Goal: Task Accomplishment & Management: Manage account settings

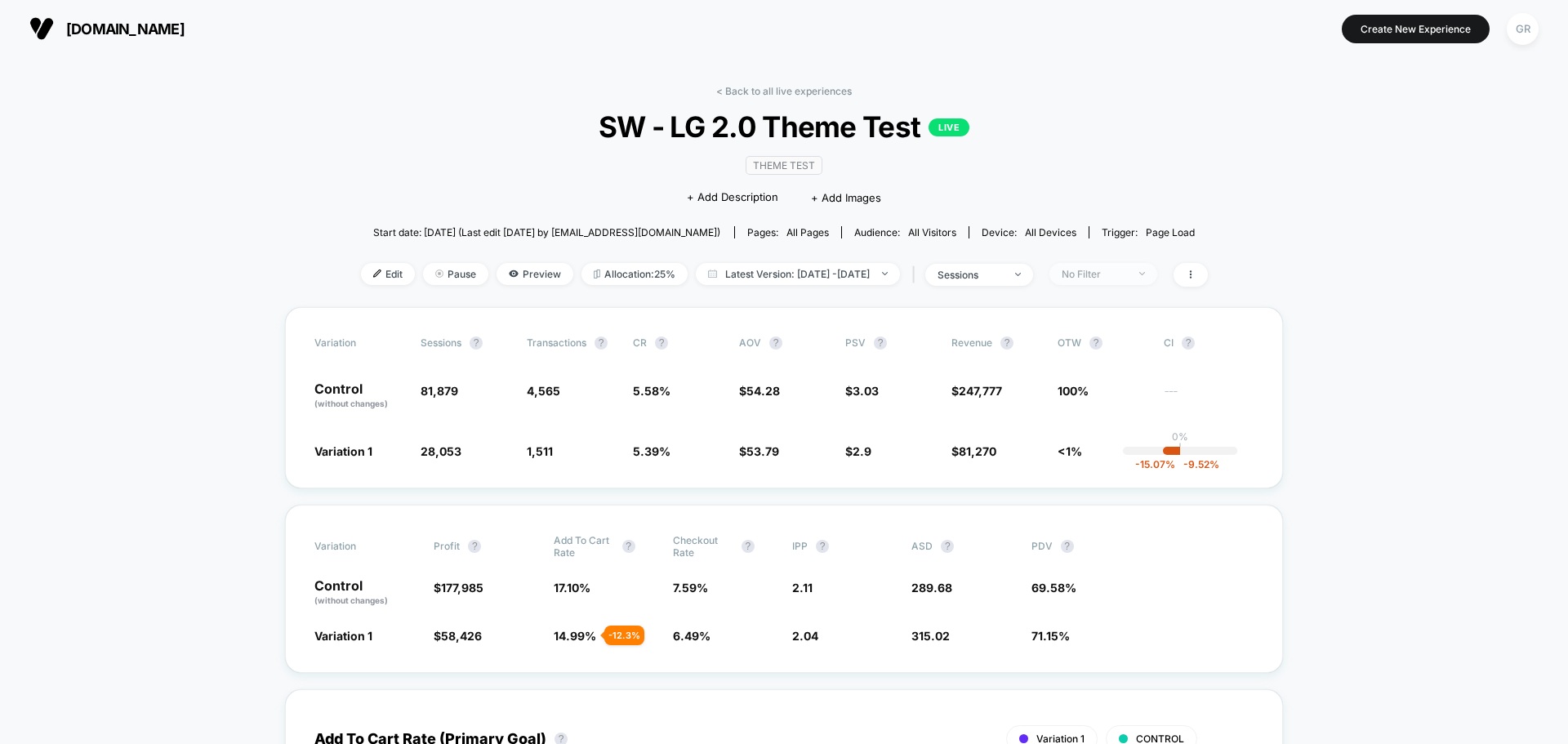
click at [1095, 269] on div "No Filter" at bounding box center [1094, 274] width 66 height 12
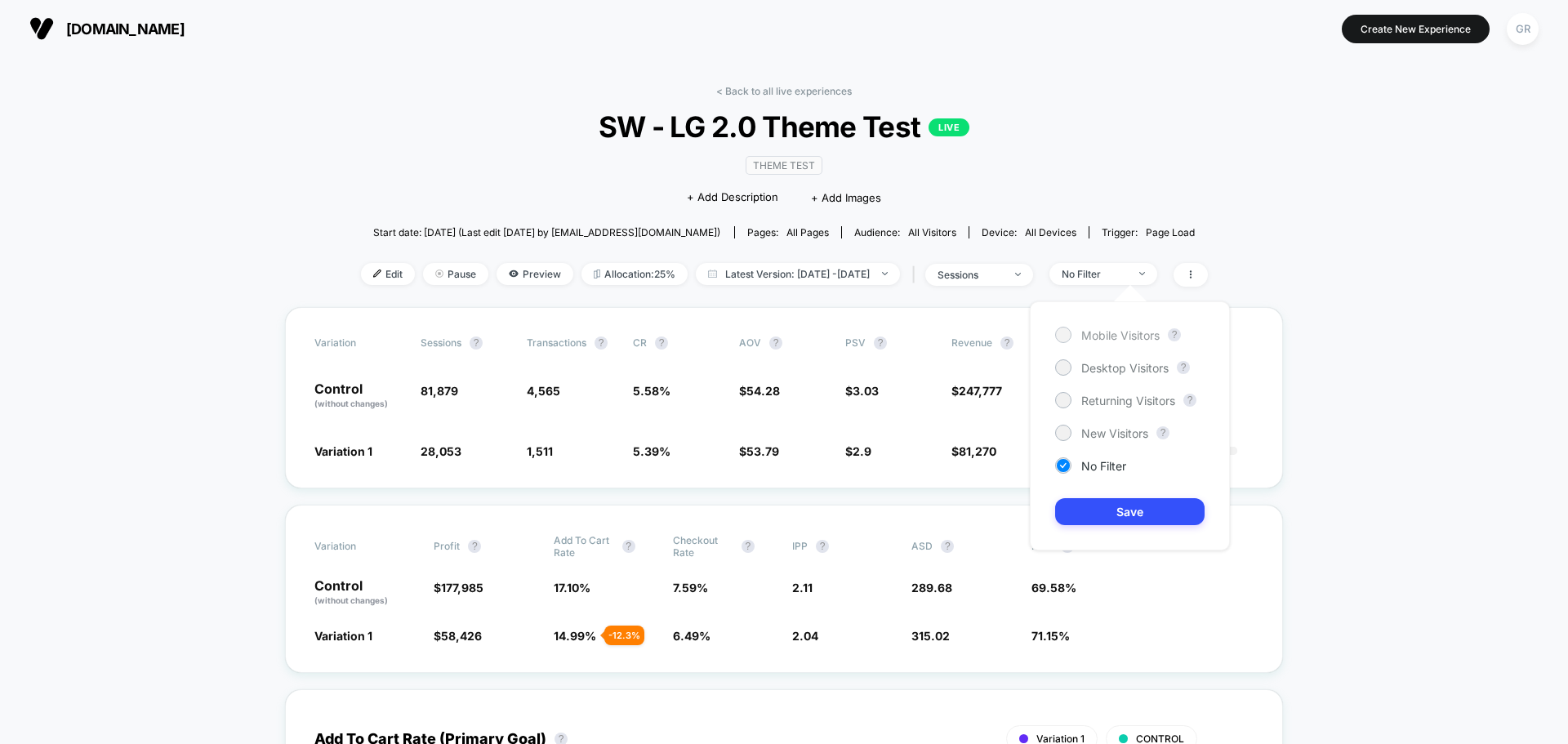
click at [1065, 341] on div at bounding box center [1062, 334] width 12 height 12
click at [1071, 365] on div "Desktop Visitors" at bounding box center [1111, 367] width 114 height 17
click at [1124, 513] on button "Save" at bounding box center [1129, 510] width 149 height 27
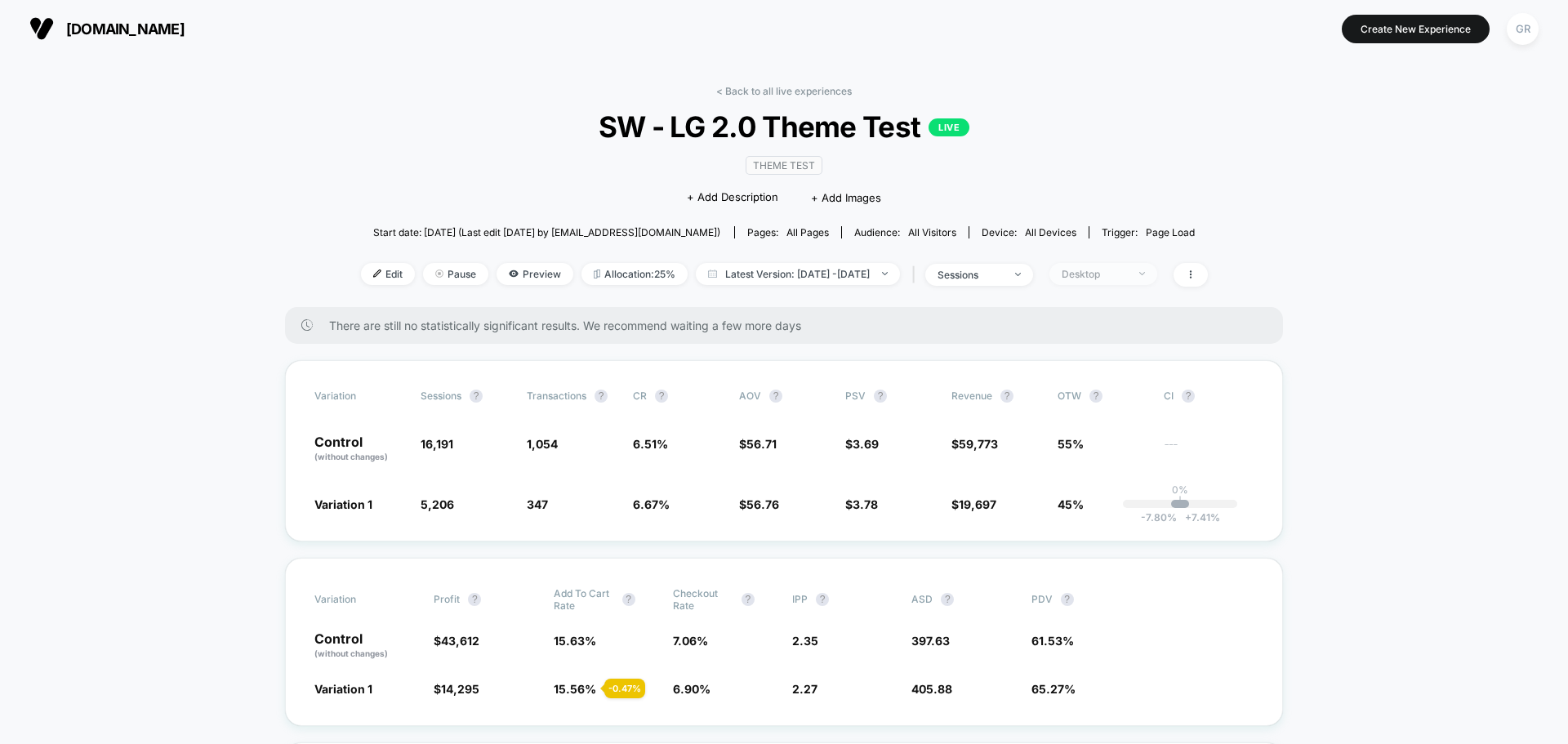
click at [1126, 270] on div "Desktop" at bounding box center [1094, 274] width 66 height 12
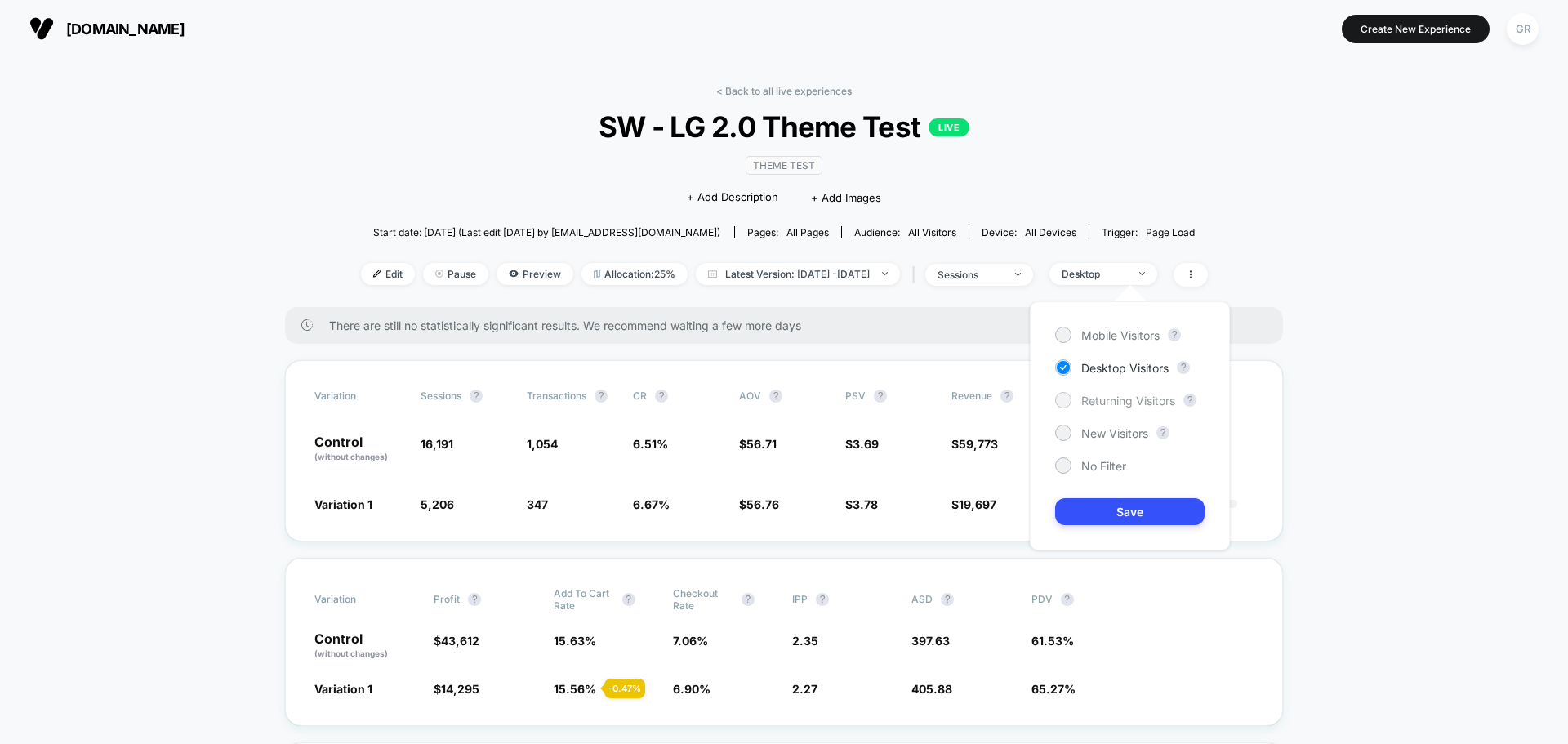
click at [1111, 406] on span "Returning Visitors" at bounding box center [1128, 400] width 94 height 14
click at [1111, 511] on button "Save" at bounding box center [1129, 510] width 149 height 27
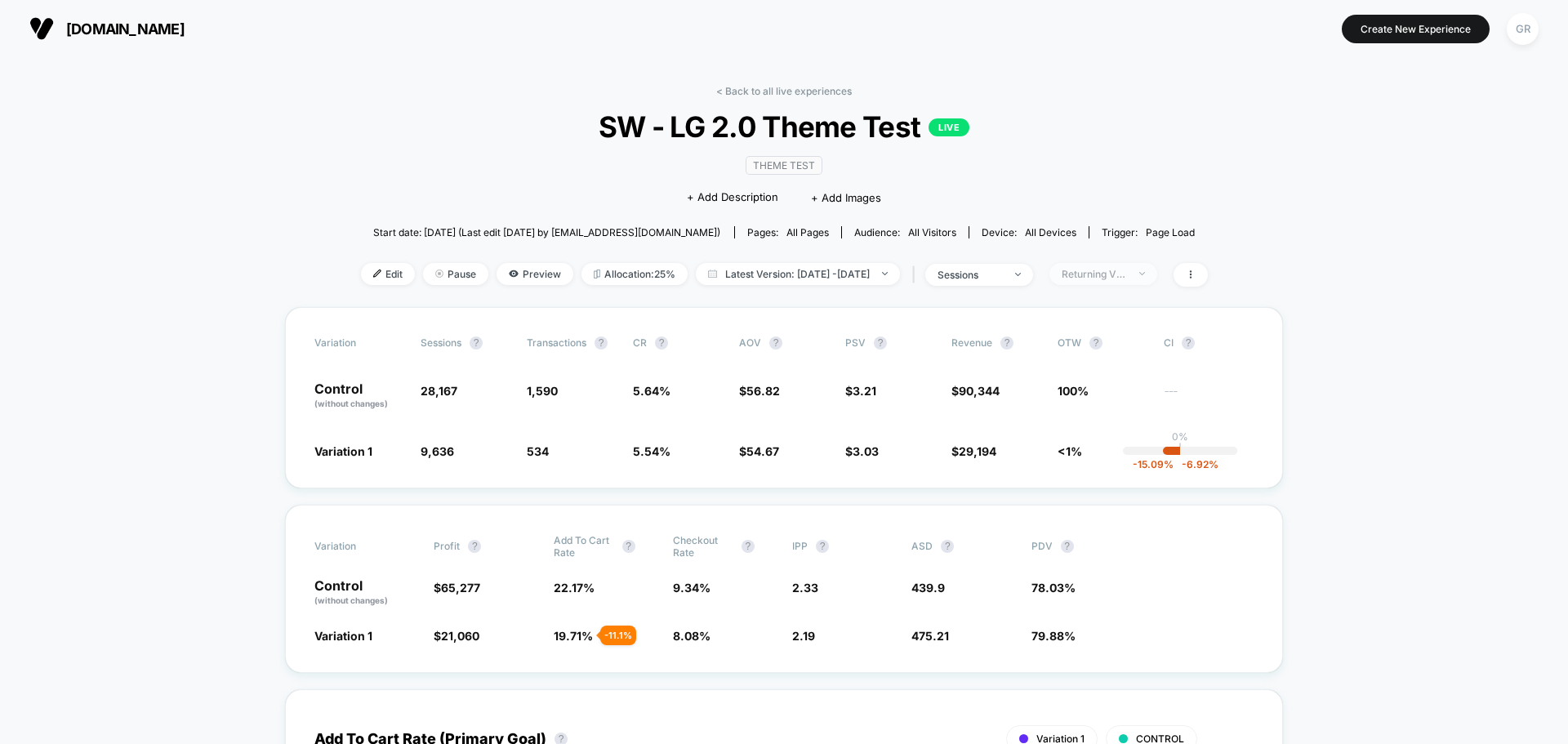
click at [1107, 276] on div "Returning Visitors" at bounding box center [1094, 274] width 66 height 12
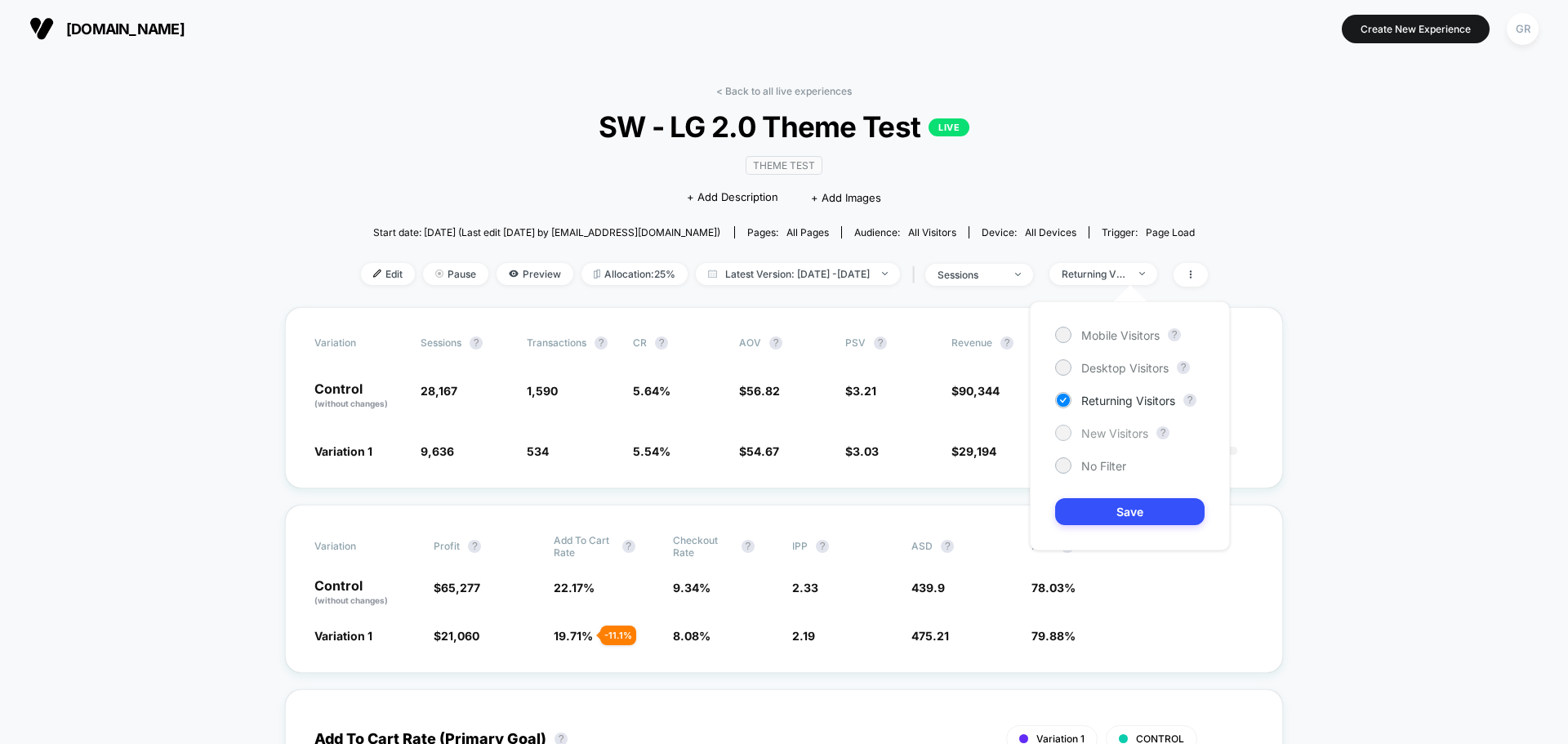
click at [1095, 432] on span "New Visitors" at bounding box center [1114, 433] width 67 height 14
click at [1103, 505] on button "Save" at bounding box center [1129, 510] width 149 height 27
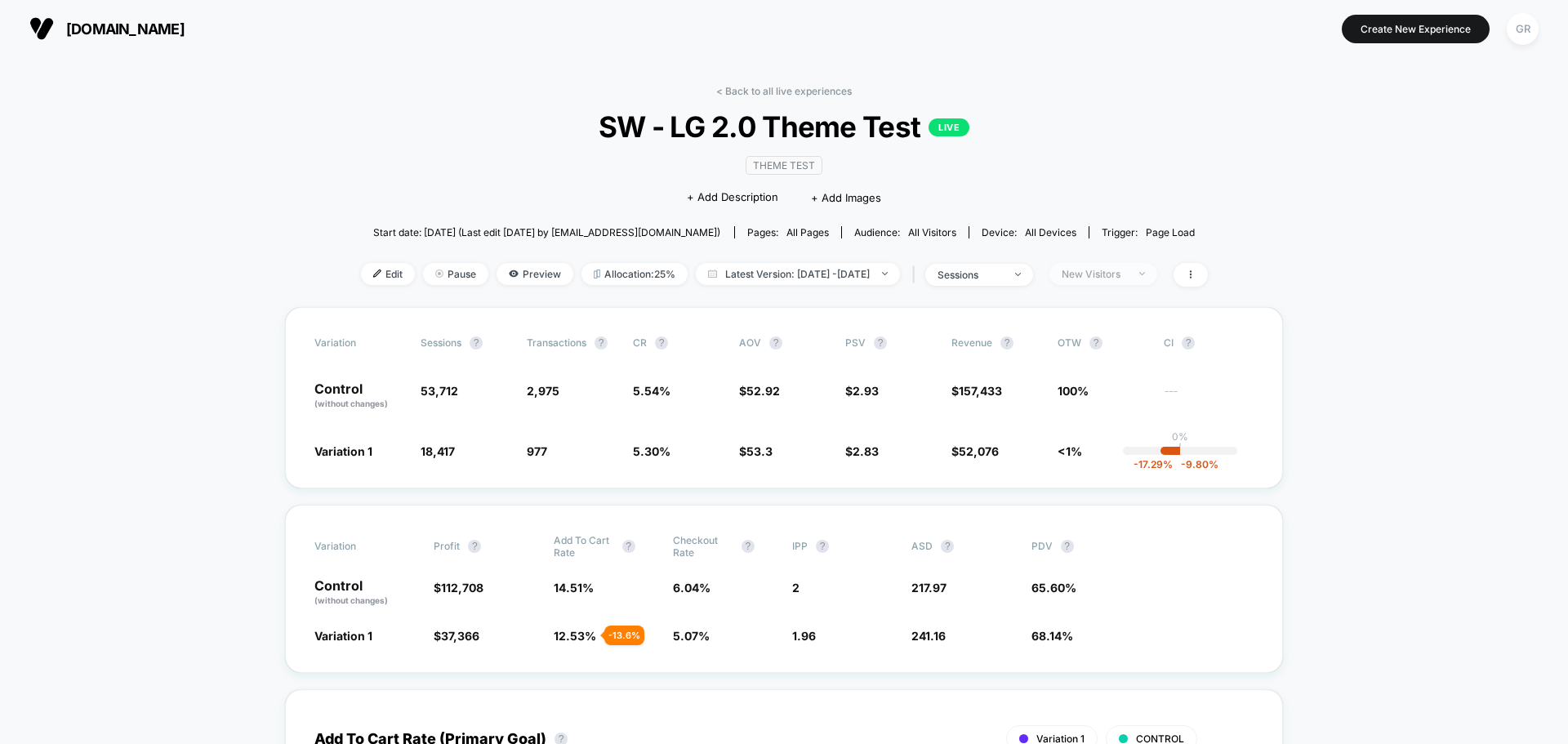
click at [1126, 274] on div "New Visitors" at bounding box center [1094, 274] width 66 height 12
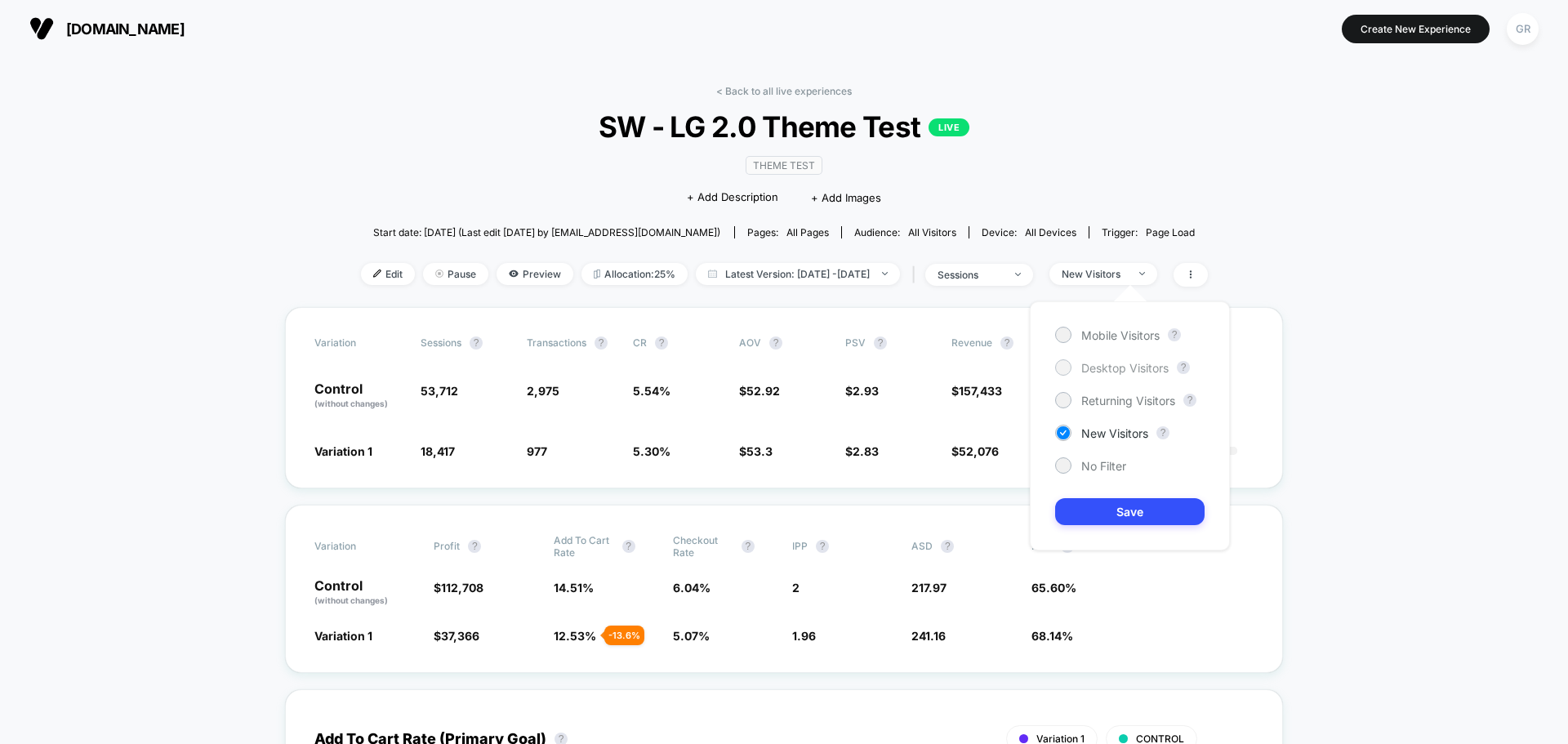
click at [1060, 371] on div at bounding box center [1062, 367] width 12 height 12
click at [1067, 466] on div at bounding box center [1062, 464] width 12 height 12
click at [1083, 509] on button "Save" at bounding box center [1129, 510] width 149 height 27
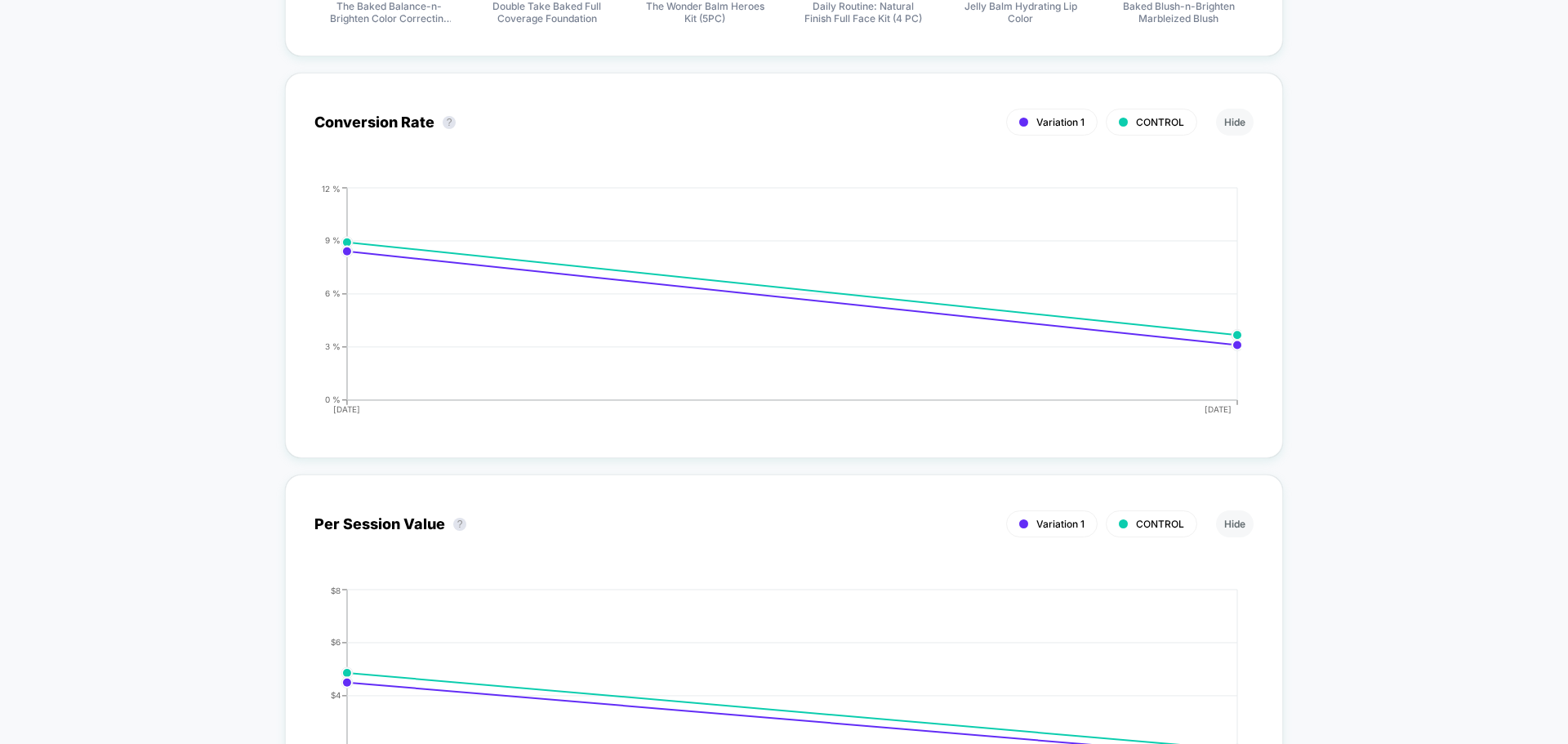
scroll to position [2204, 0]
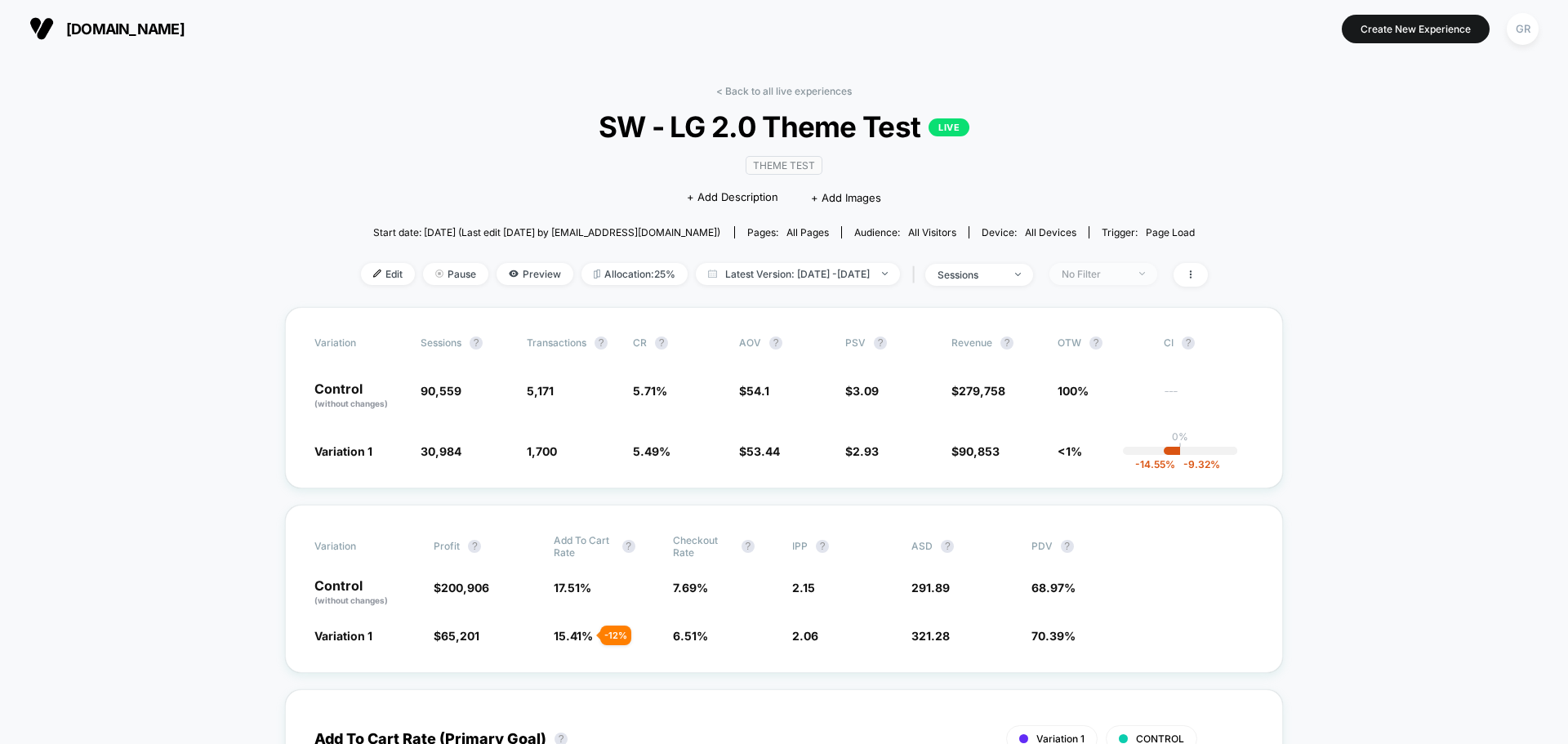
click at [1101, 277] on div "No Filter" at bounding box center [1094, 274] width 66 height 12
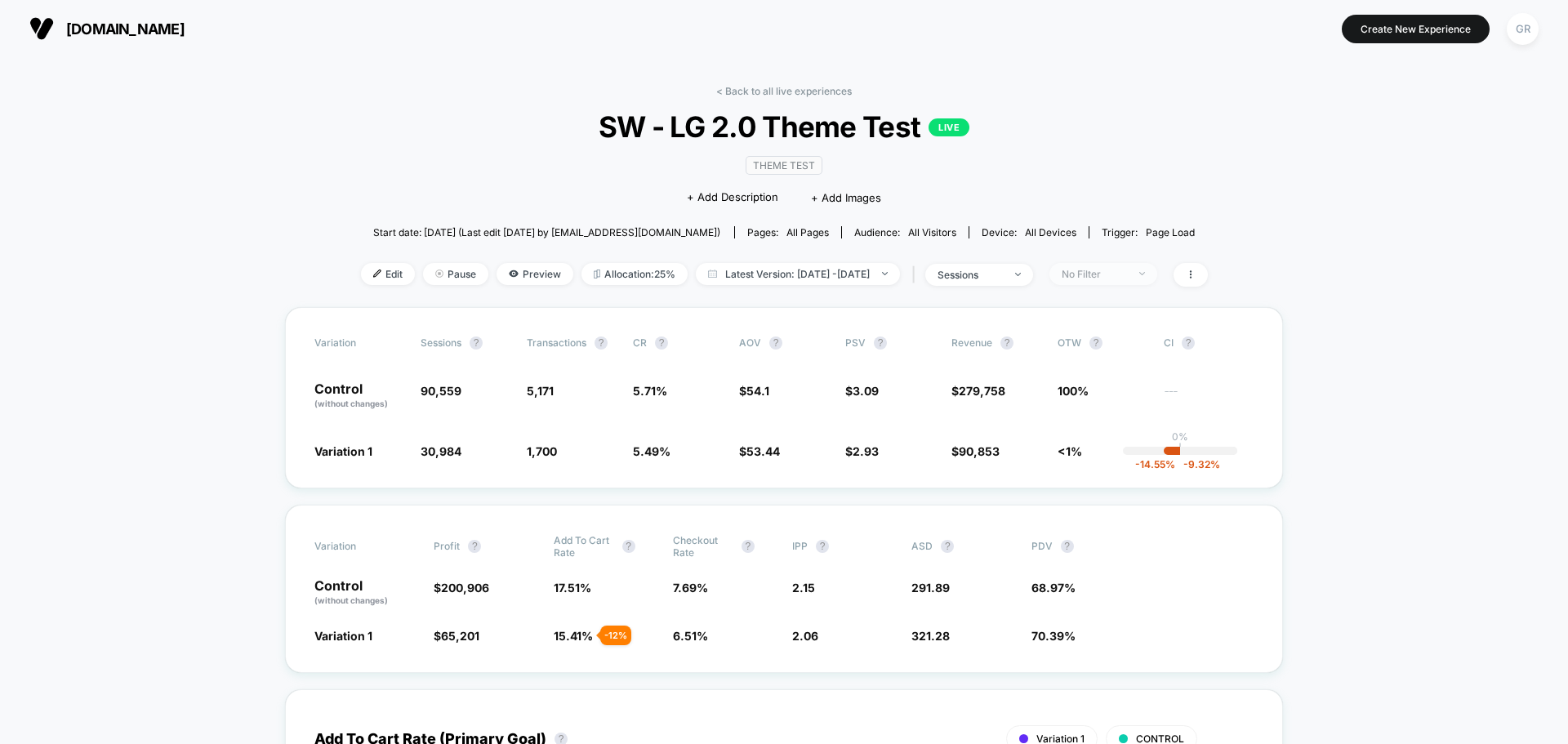
click at [1126, 274] on div "No Filter" at bounding box center [1094, 274] width 66 height 12
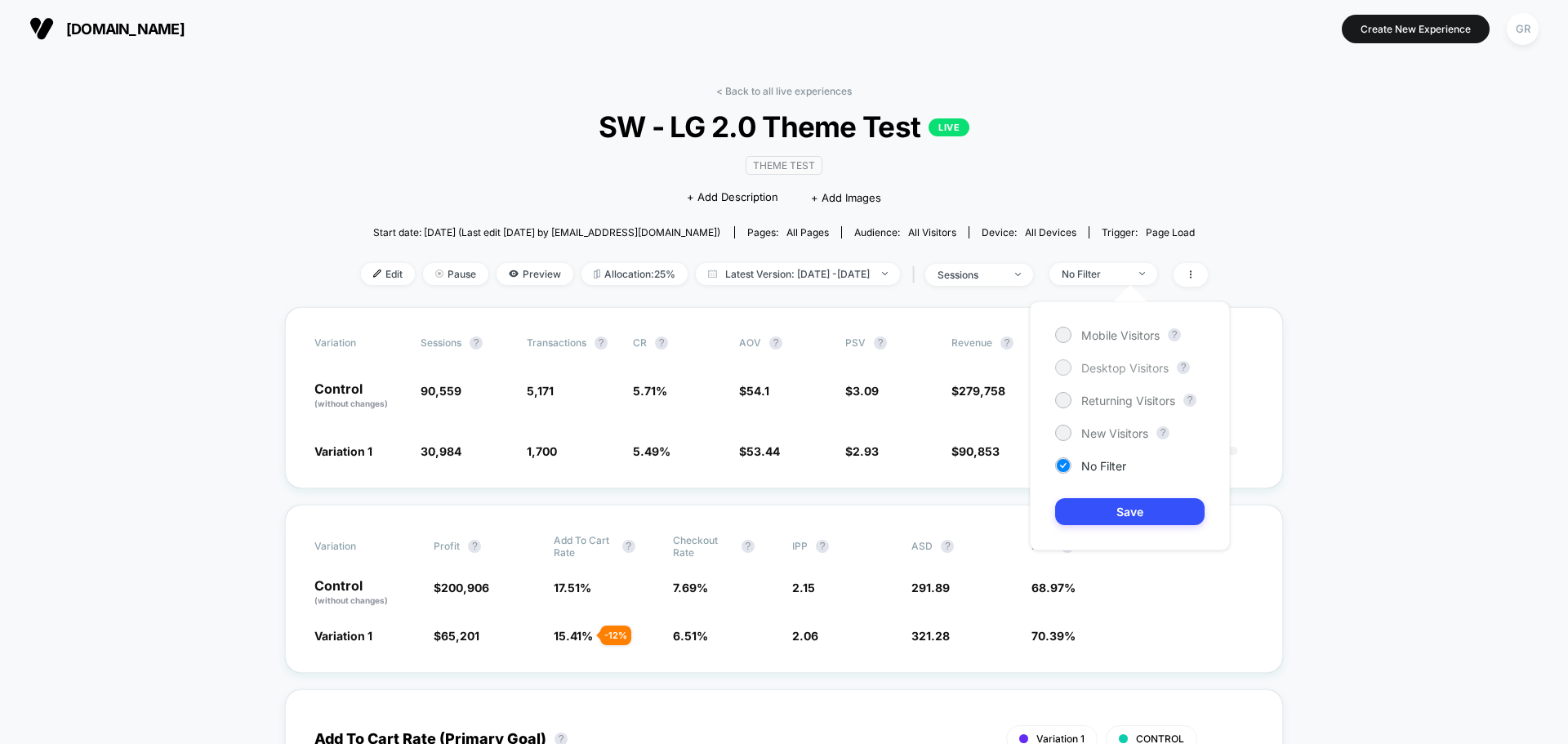
click at [1117, 365] on span "Desktop Visitors" at bounding box center [1124, 368] width 87 height 14
click at [1142, 508] on button "Save" at bounding box center [1129, 510] width 149 height 27
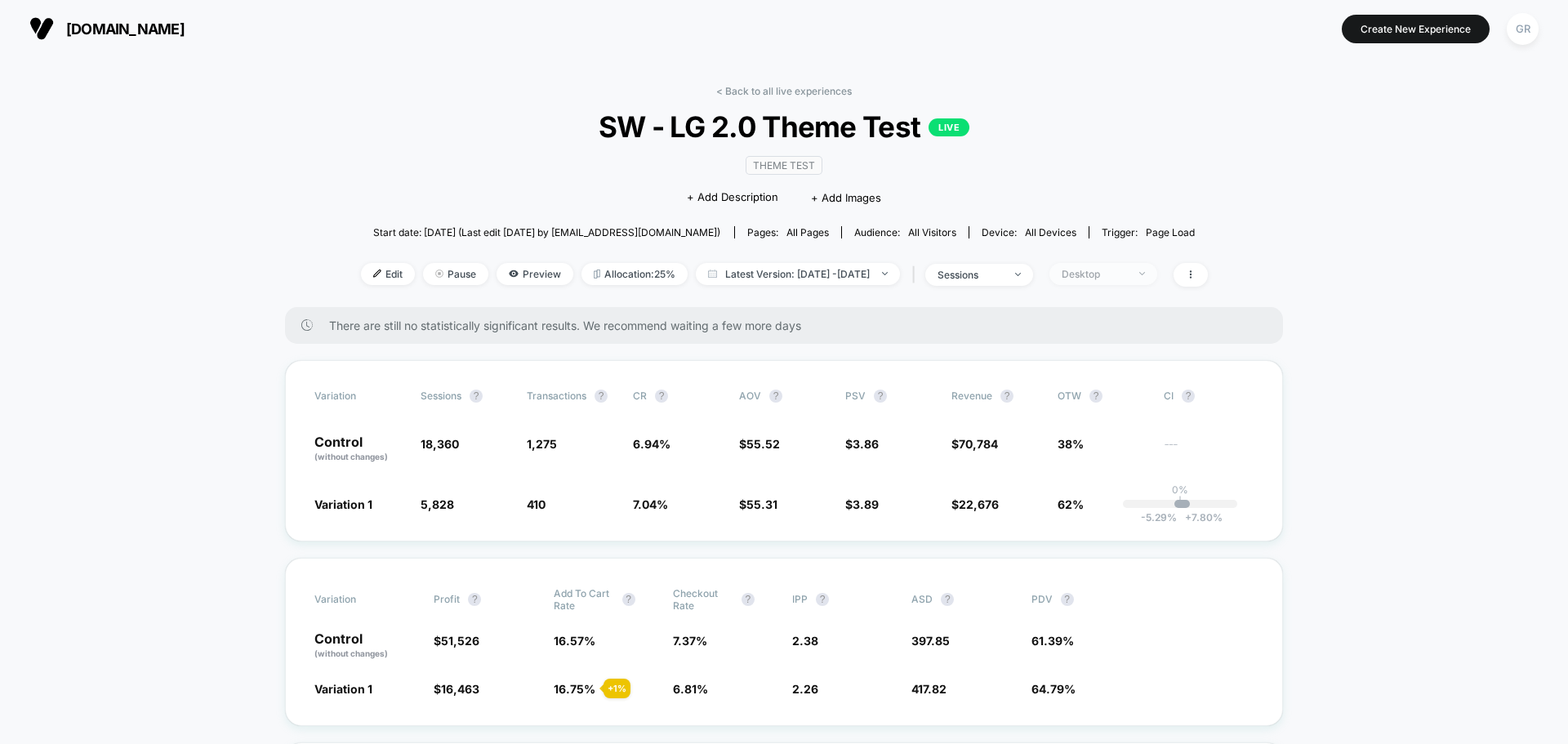
click at [1125, 284] on span "Desktop" at bounding box center [1104, 274] width 108 height 22
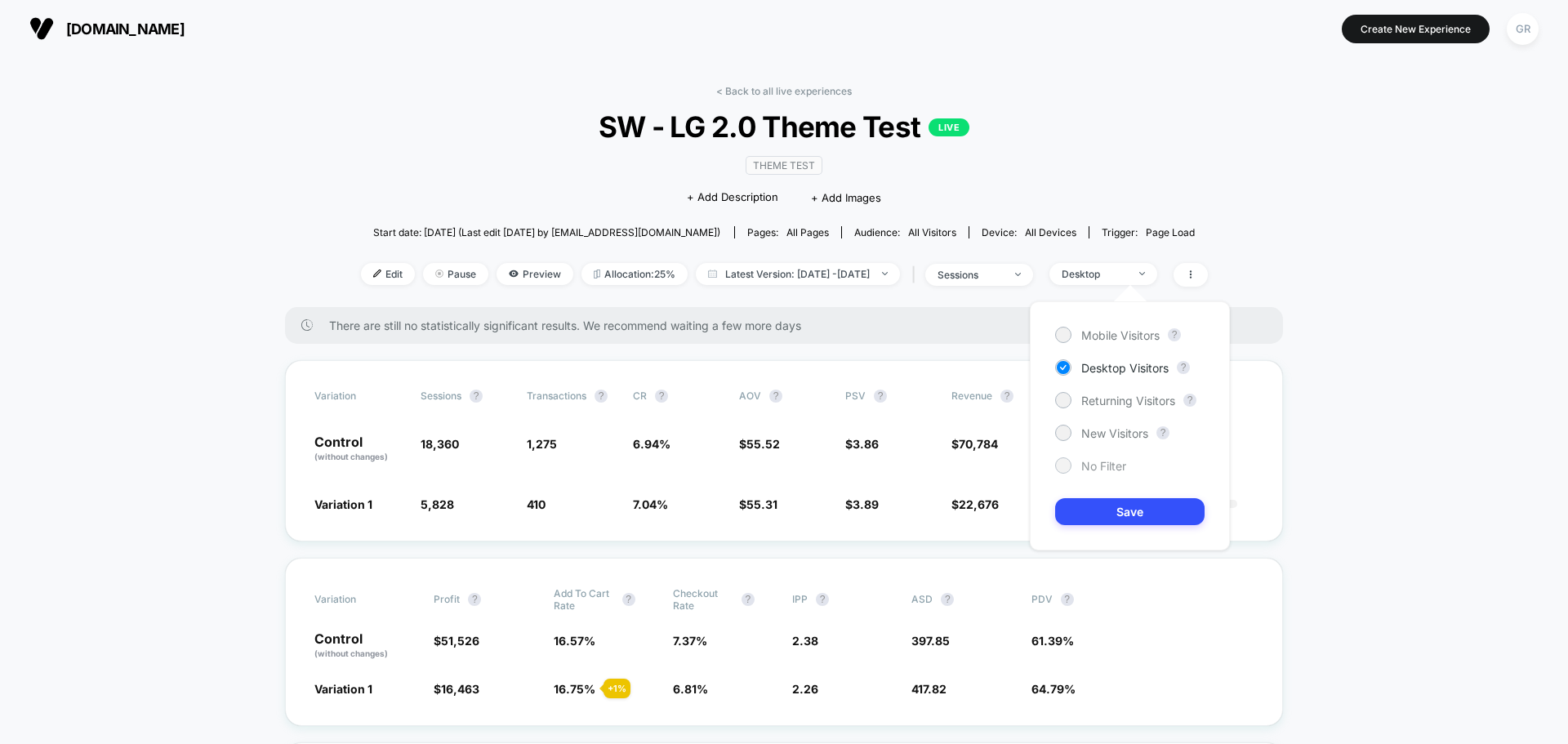
click at [1091, 467] on span "No Filter" at bounding box center [1104, 465] width 45 height 14
drag, startPoint x: 1102, startPoint y: 505, endPoint x: 1335, endPoint y: 381, distance: 263.9
click at [1103, 502] on button "Save" at bounding box center [1129, 510] width 149 height 27
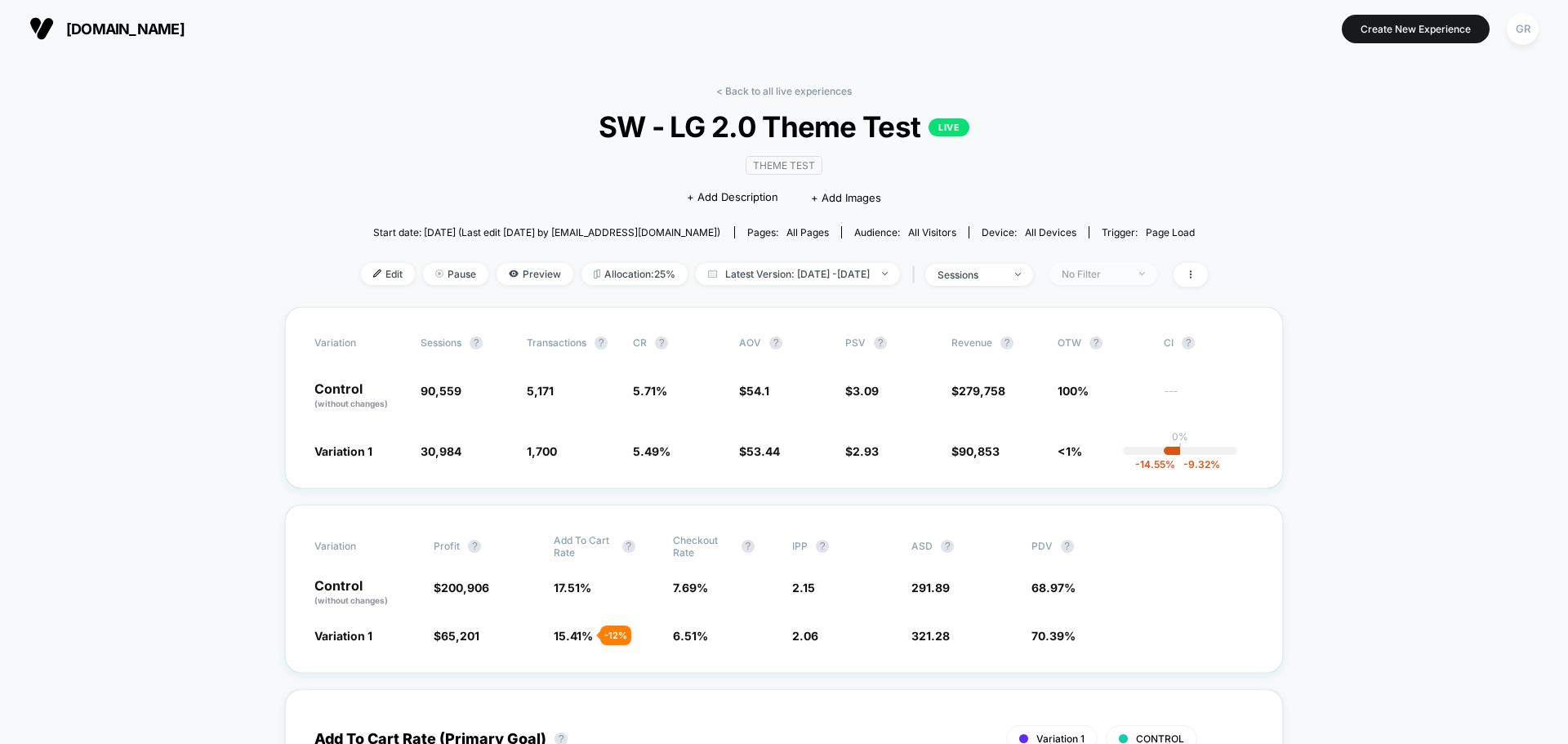
click at [1111, 284] on span "No Filter" at bounding box center [1104, 274] width 108 height 22
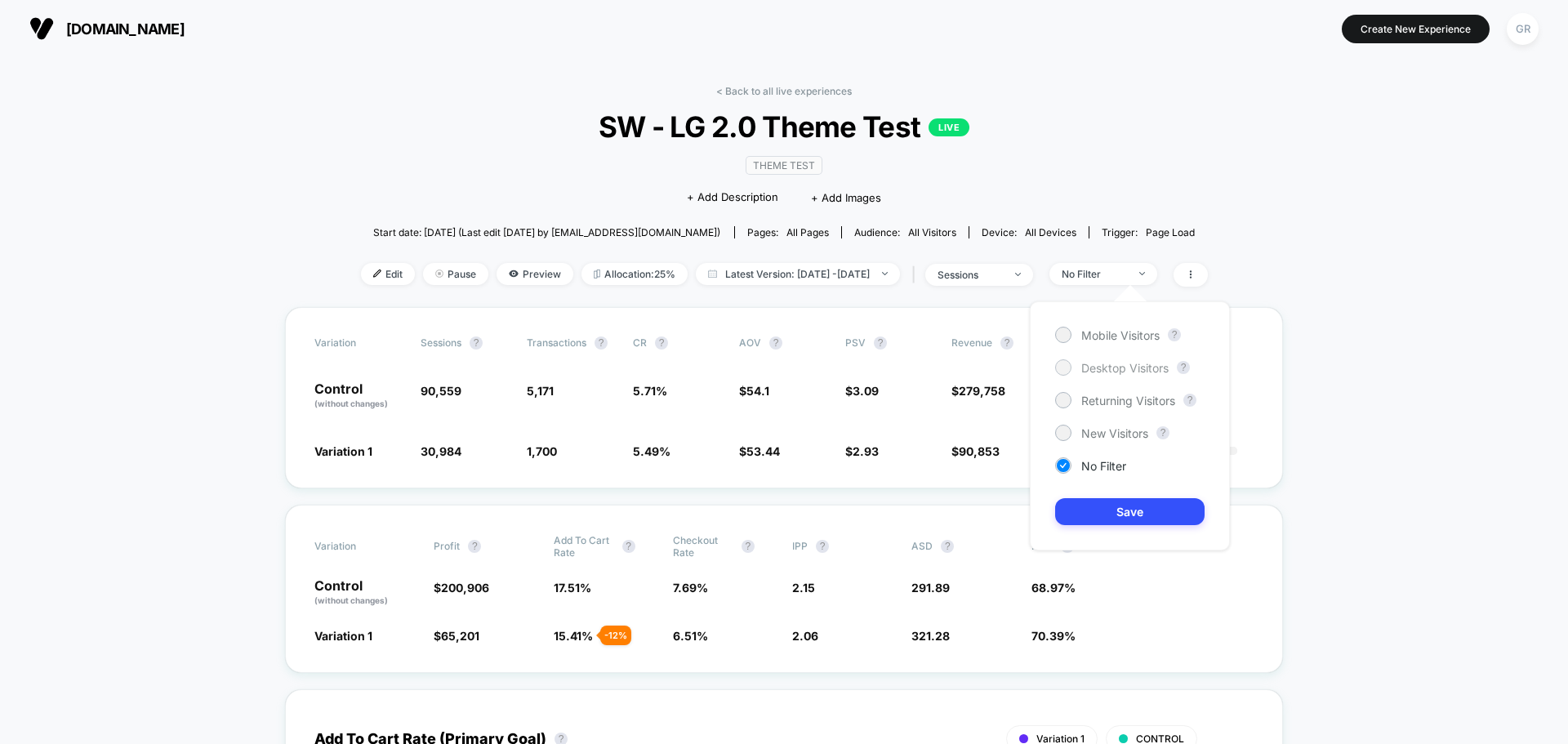
click at [1094, 368] on span "Desktop Visitors" at bounding box center [1124, 368] width 87 height 14
click at [1123, 509] on button "Save" at bounding box center [1129, 510] width 149 height 27
